Goal: Information Seeking & Learning: Learn about a topic

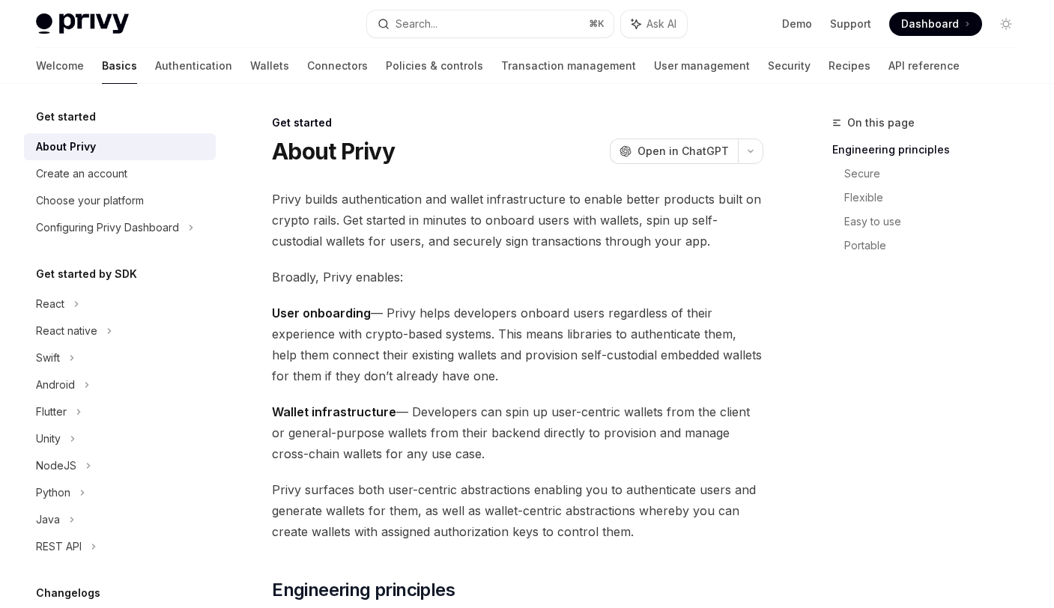
click at [96, 273] on h5 "Get started by SDK" at bounding box center [86, 274] width 101 height 18
click at [87, 279] on h5 "Get started by SDK" at bounding box center [86, 274] width 101 height 18
click at [155, 74] on link "Authentication" at bounding box center [193, 66] width 77 height 36
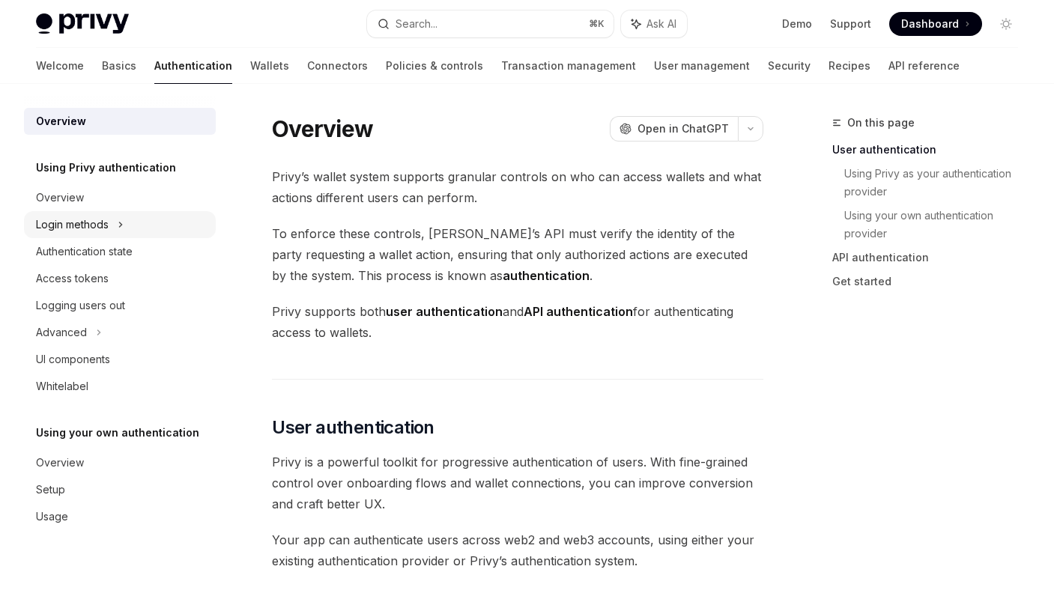
click at [95, 235] on div "Login methods" at bounding box center [120, 224] width 192 height 27
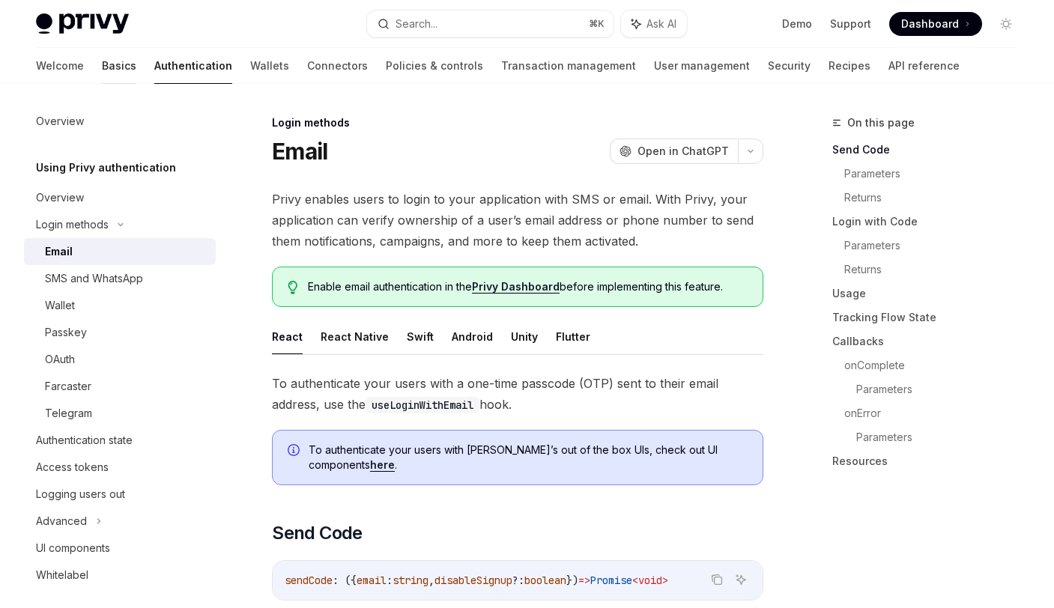
click at [102, 70] on link "Basics" at bounding box center [119, 66] width 34 height 36
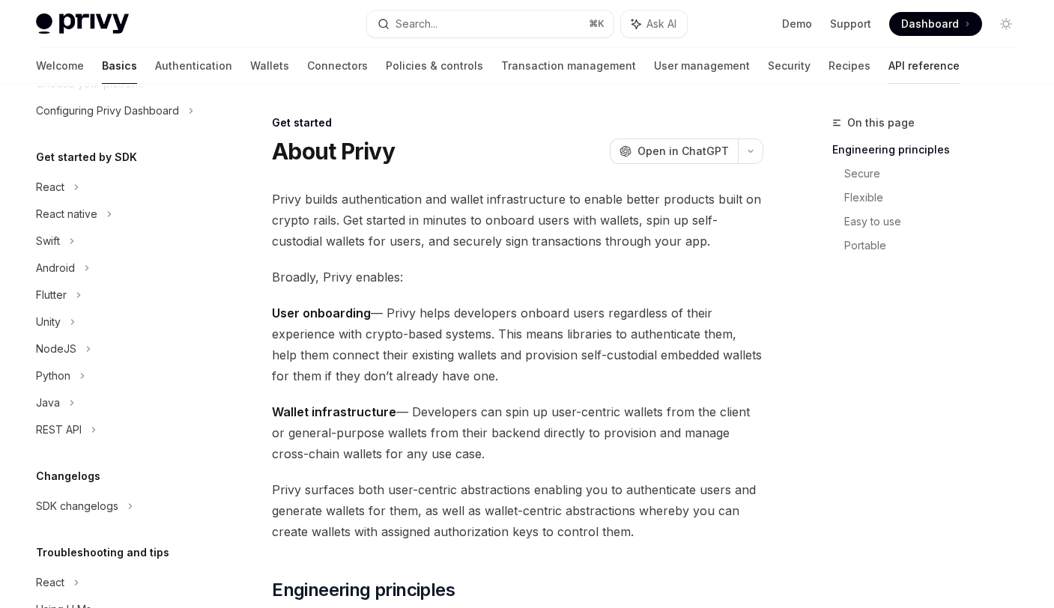
click at [888, 70] on link "API reference" at bounding box center [923, 66] width 71 height 36
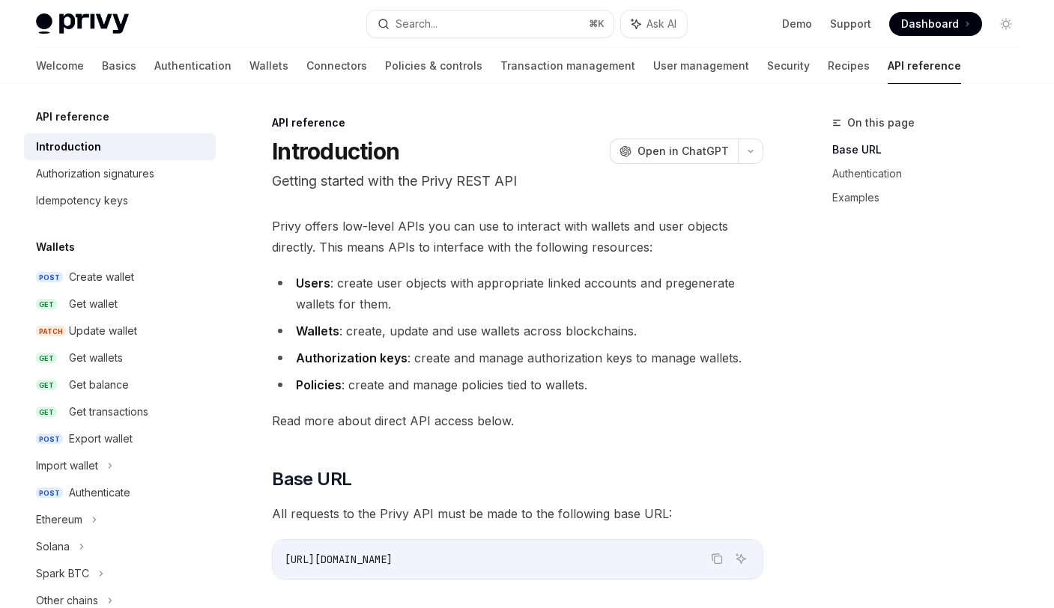
click at [665, 228] on span "Privy offers low-level APIs you can use to interact with wallets and user objec…" at bounding box center [517, 237] width 491 height 42
drag, startPoint x: 44, startPoint y: 67, endPoint x: 50, endPoint y: 75, distance: 10.2
click at [102, 67] on link "Basics" at bounding box center [119, 66] width 34 height 36
type textarea "*"
